Goal: Obtain resource: Download file/media

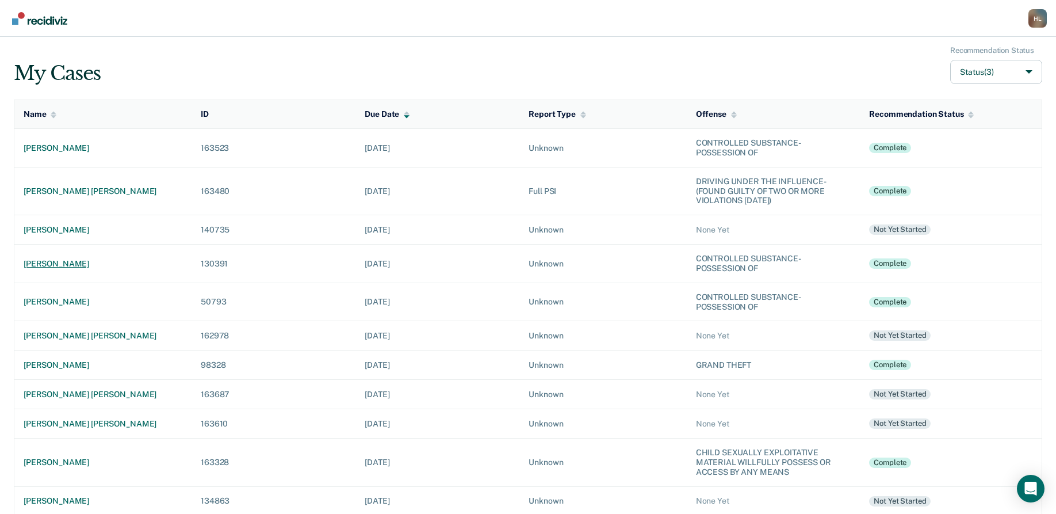
click at [69, 265] on div "[PERSON_NAME]" at bounding box center [103, 264] width 159 height 10
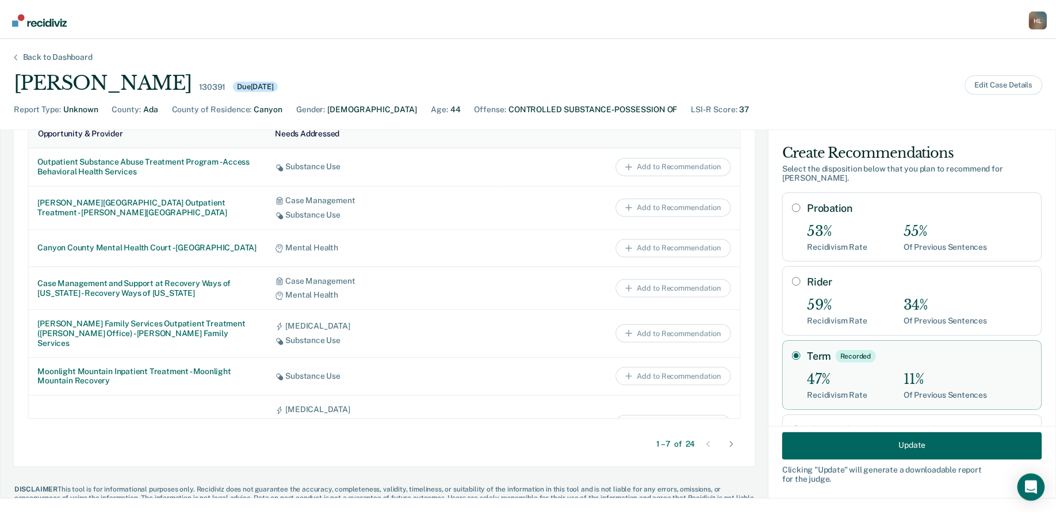
scroll to position [599, 0]
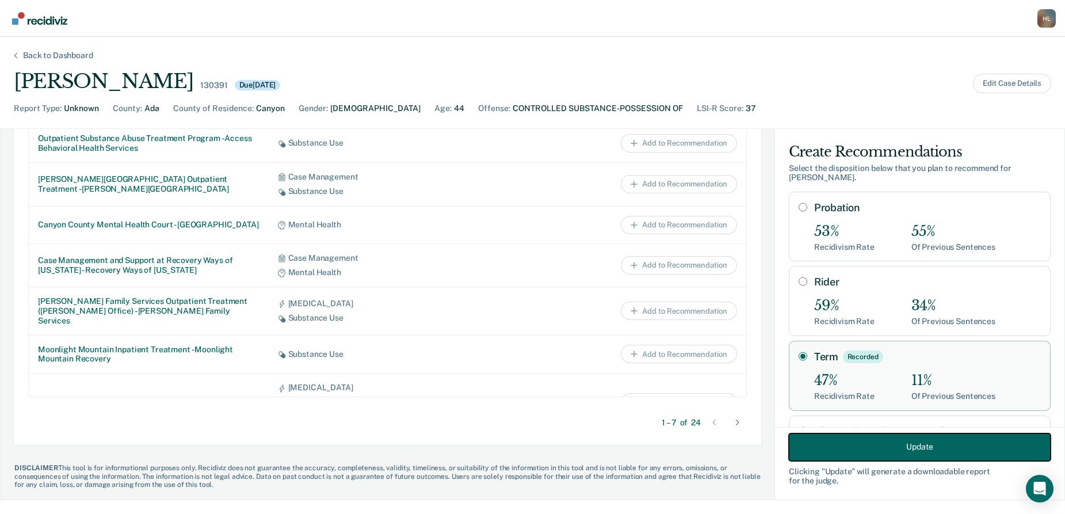
click at [902, 446] on button "Update" at bounding box center [920, 447] width 262 height 28
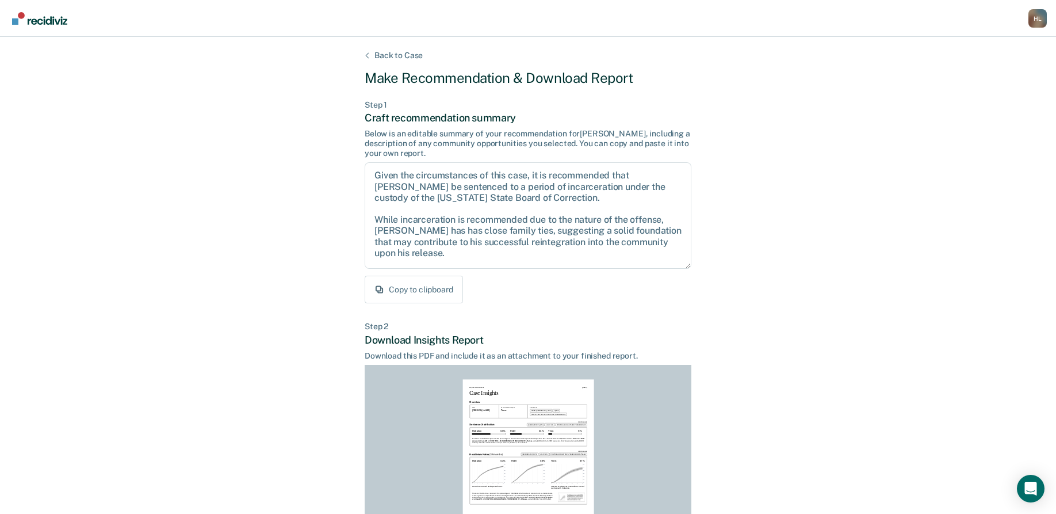
scroll to position [142, 0]
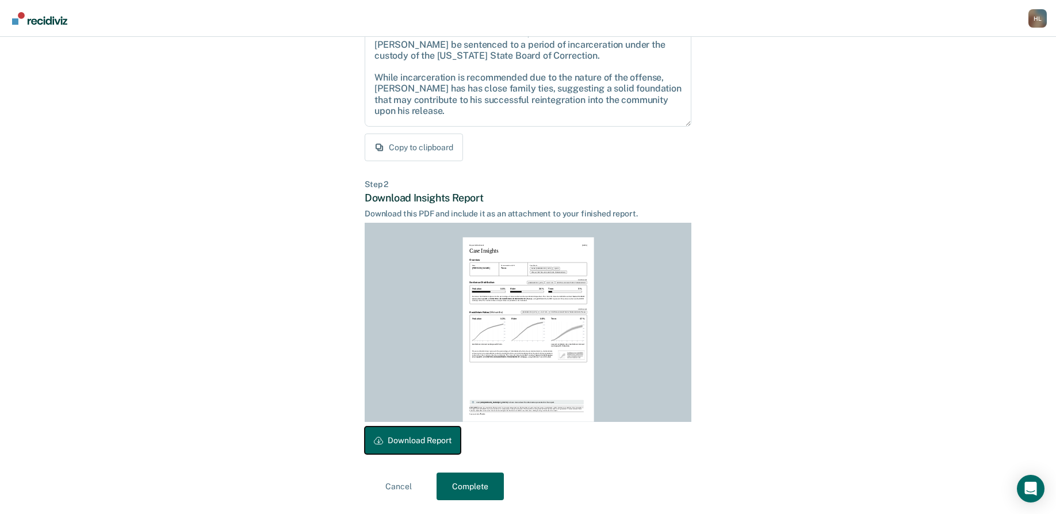
click at [407, 446] on button "Download Report" at bounding box center [413, 440] width 96 height 28
